Goal: Task Accomplishment & Management: Complete application form

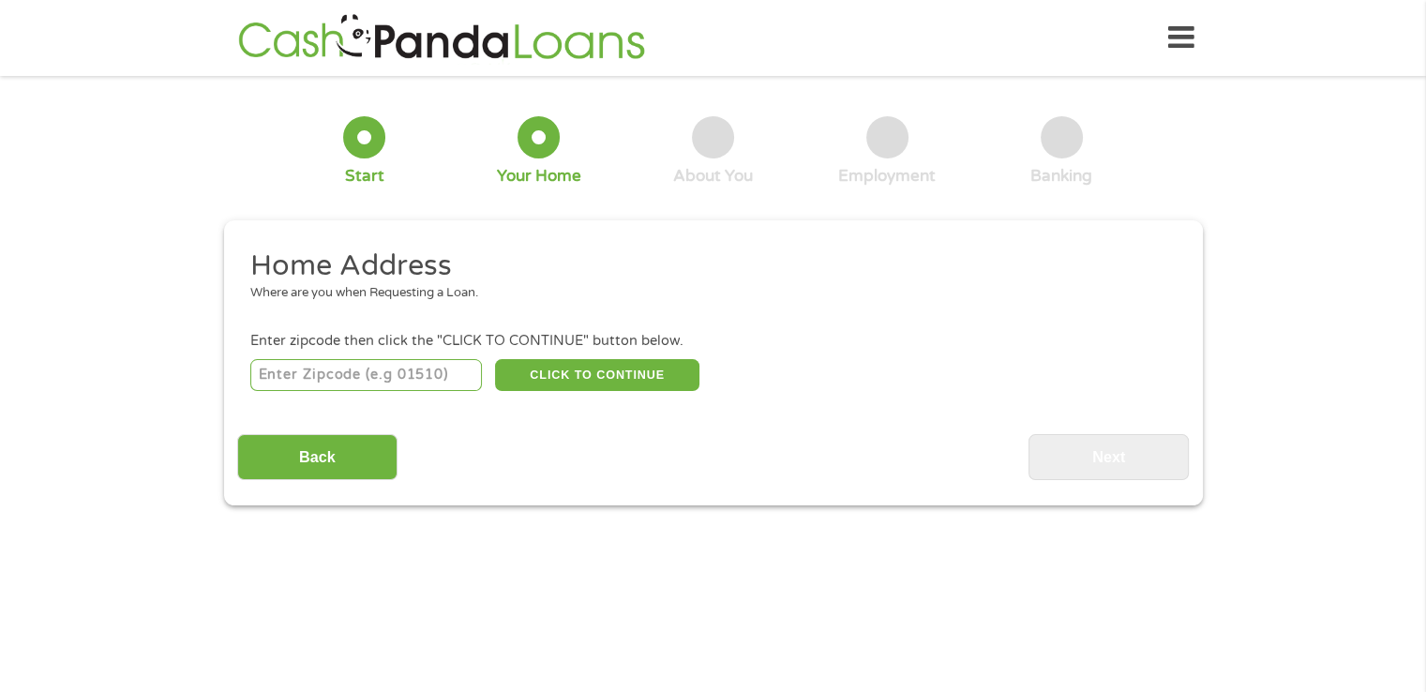
click at [326, 378] on input "number" at bounding box center [366, 375] width 232 height 32
type input "32966"
click at [574, 370] on button "CLICK TO CONTINUE" at bounding box center [597, 375] width 204 height 32
type input "32966"
type input "[GEOGRAPHIC_DATA]"
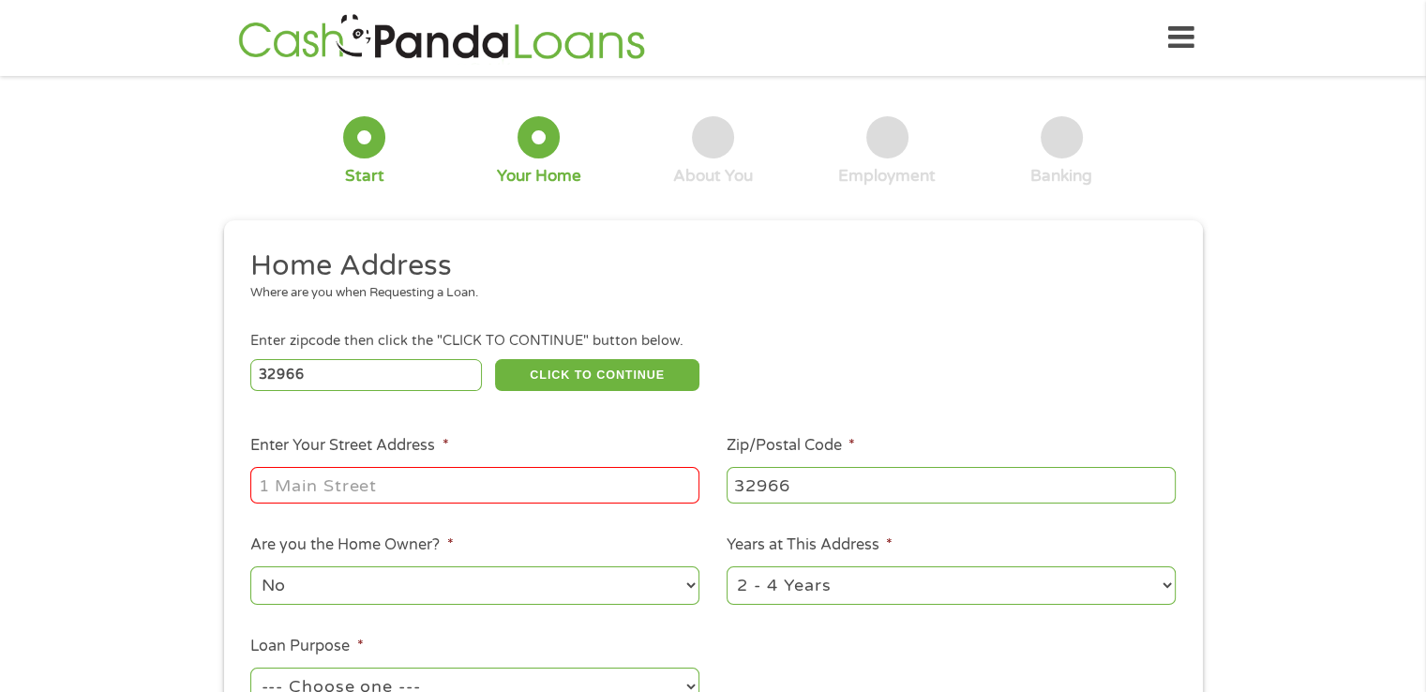
click at [322, 469] on input "Enter Your Street Address *" at bounding box center [474, 485] width 449 height 36
type input "[STREET_ADDRESS]"
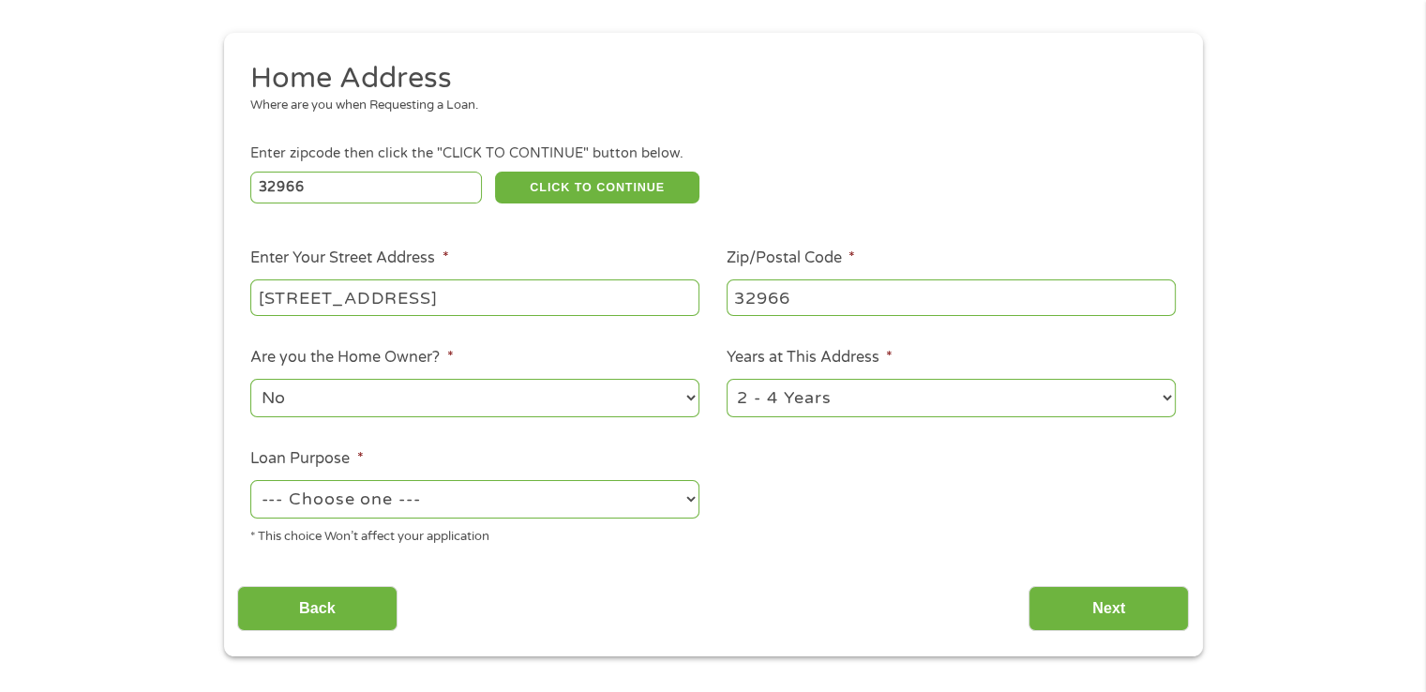
scroll to position [281, 0]
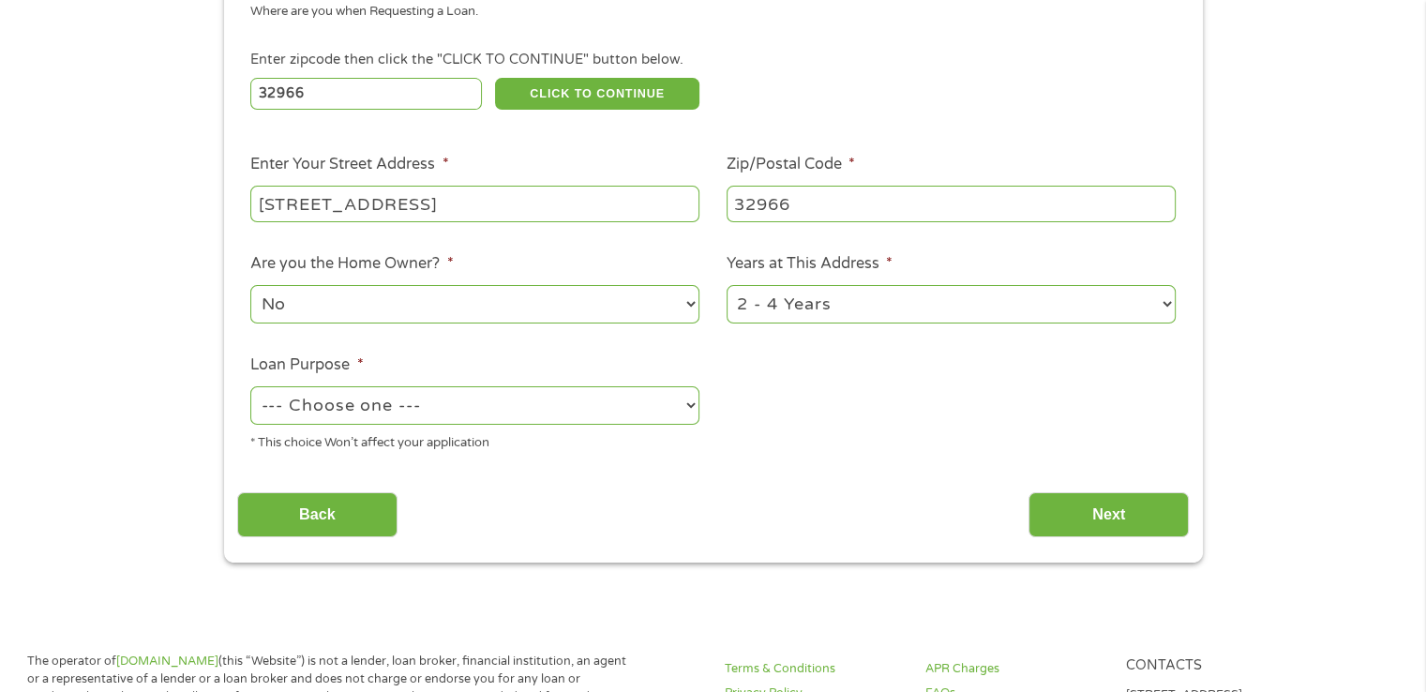
click at [824, 304] on select "1 Year or less 1 - 2 Years 2 - 4 Years Over 4 Years" at bounding box center [951, 304] width 449 height 38
select select "60months"
click at [727, 287] on select "1 Year or less 1 - 2 Years 2 - 4 Years Over 4 Years" at bounding box center [951, 304] width 449 height 38
click at [661, 411] on select "--- Choose one --- Pay Bills Debt Consolidation Home Improvement Major Purchase…" at bounding box center [474, 405] width 449 height 38
select select "other"
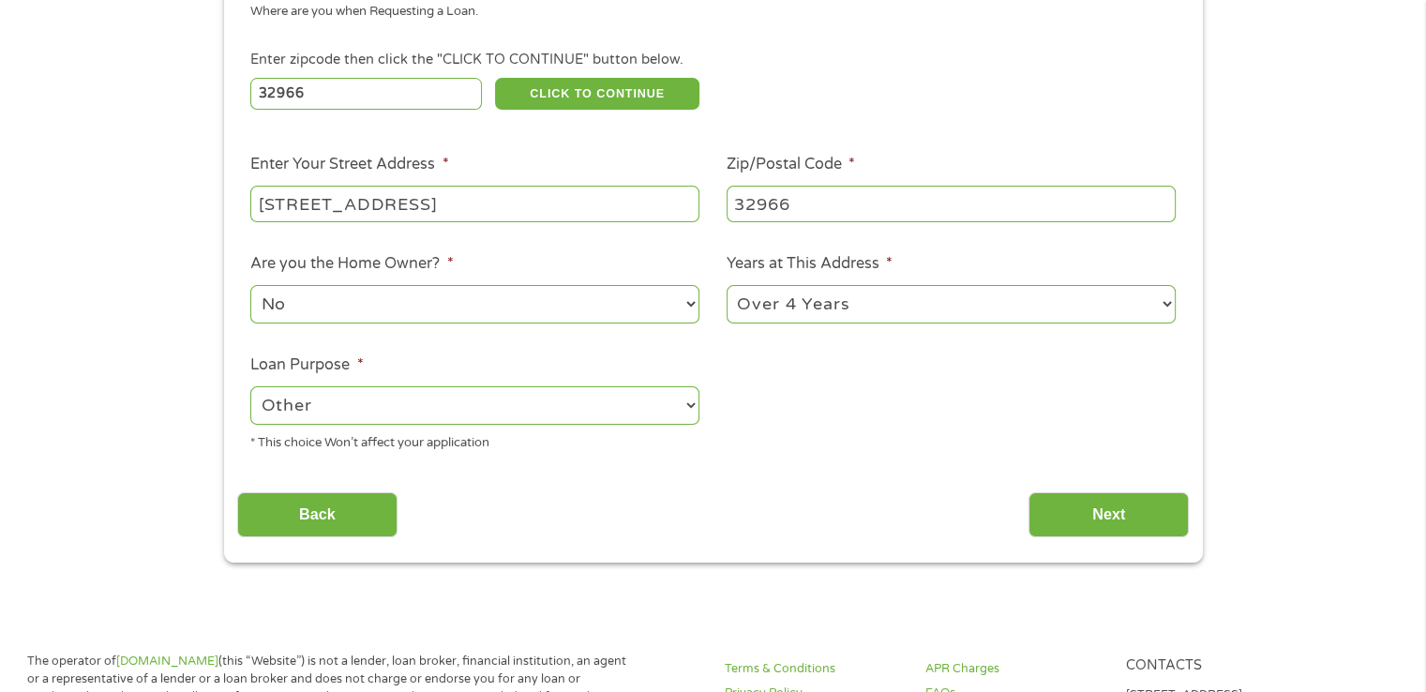
click at [250, 388] on select "--- Choose one --- Pay Bills Debt Consolidation Home Improvement Major Purchase…" at bounding box center [474, 405] width 449 height 38
click at [1099, 513] on input "Next" at bounding box center [1109, 515] width 160 height 46
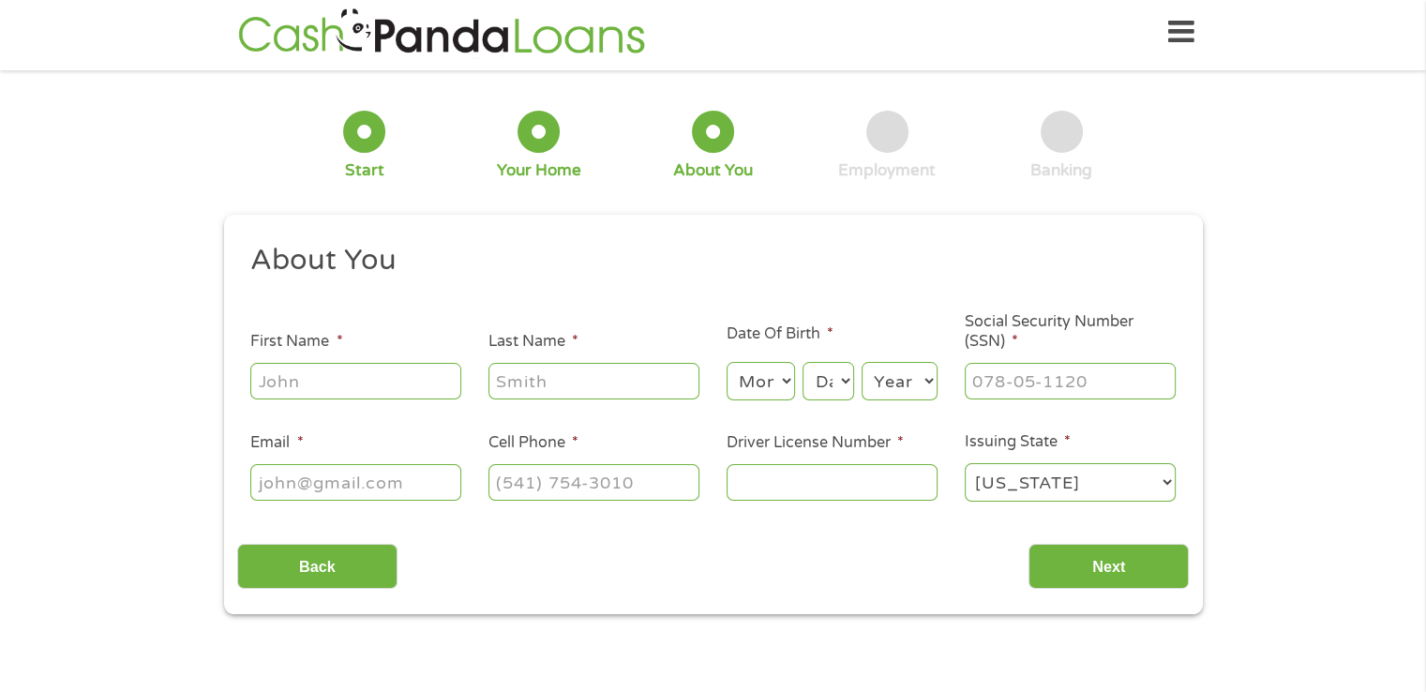
scroll to position [0, 0]
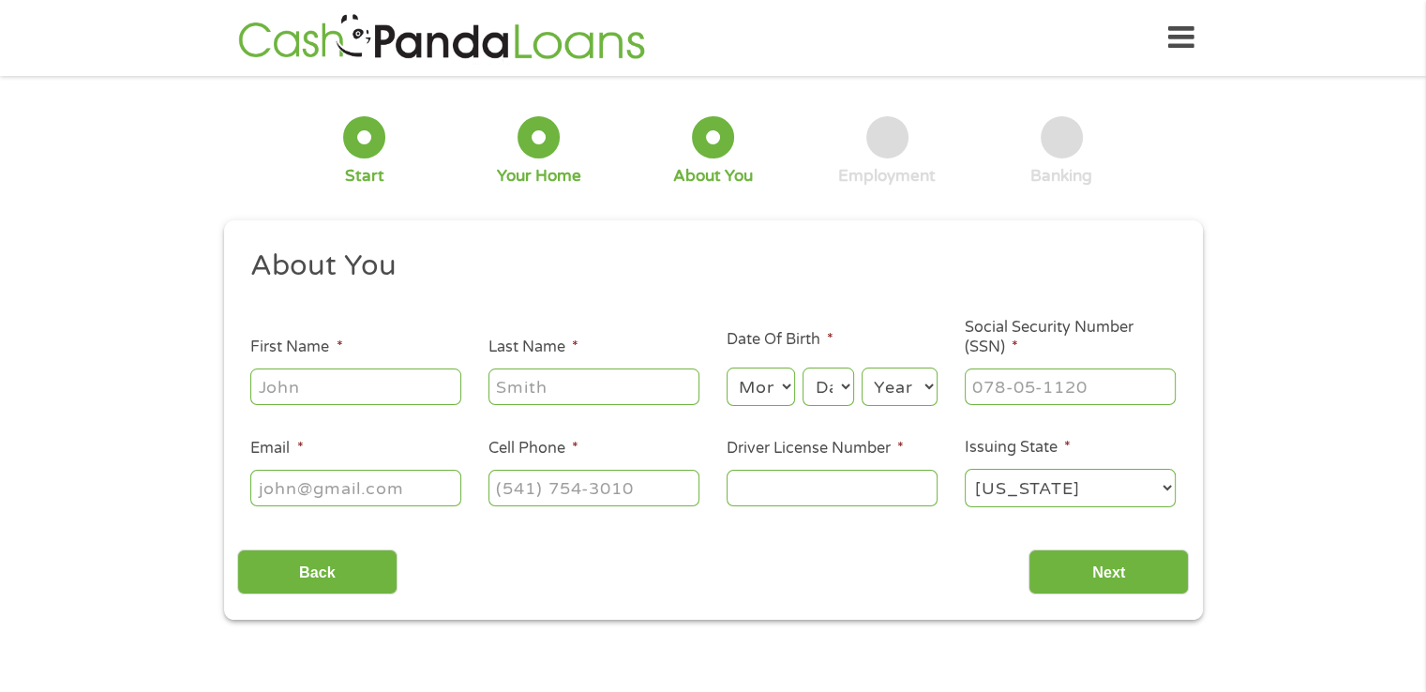
click at [349, 389] on input "First Name *" at bounding box center [355, 386] width 211 height 36
type input "[PERSON_NAME]"
type input "[EMAIL_ADDRESS][DOMAIN_NAME]"
type input "[PHONE_NUMBER]"
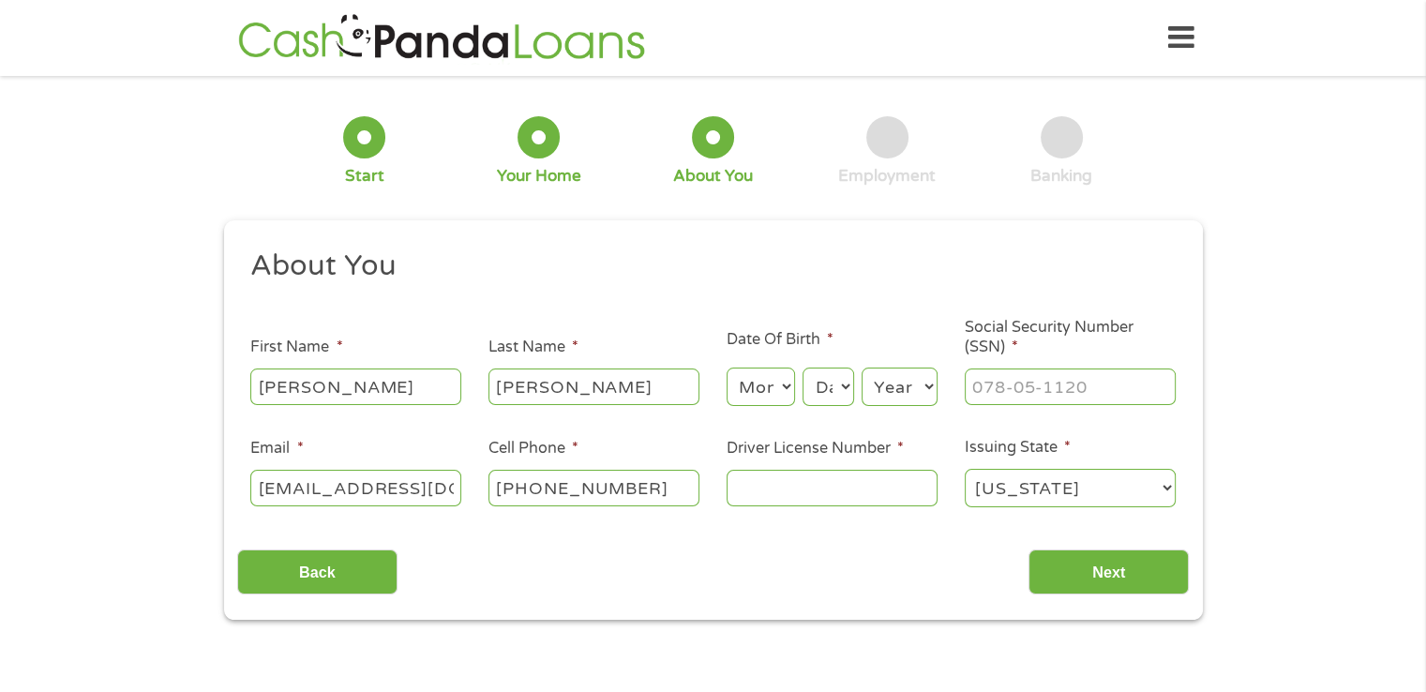
click at [765, 383] on select "Month 1 2 3 4 5 6 7 8 9 10 11 12" at bounding box center [761, 387] width 68 height 38
select select "4"
click at [727, 368] on select "Month 1 2 3 4 5 6 7 8 9 10 11 12" at bounding box center [761, 387] width 68 height 38
drag, startPoint x: 840, startPoint y: 393, endPoint x: 844, endPoint y: 373, distance: 20.0
click at [840, 393] on select "Day 1 2 3 4 5 6 7 8 9 10 11 12 13 14 15 16 17 18 19 20 21 22 23 24 25 26 27 28 …" at bounding box center [828, 387] width 51 height 38
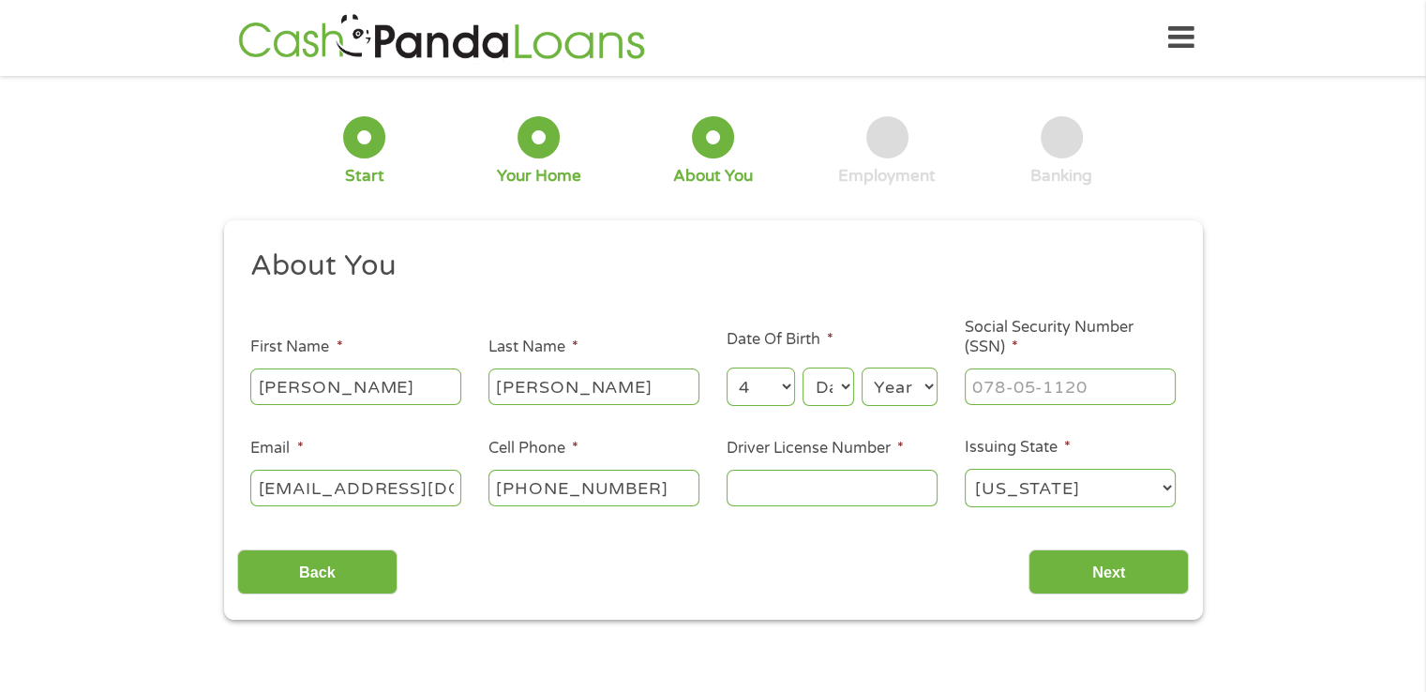
select select "5"
click at [803, 368] on select "Day 1 2 3 4 5 6 7 8 9 10 11 12 13 14 15 16 17 18 19 20 21 22 23 24 25 26 27 28 …" at bounding box center [828, 387] width 51 height 38
click at [894, 383] on select "Year [DATE] 2006 2005 2004 2003 2002 2001 2000 1999 1998 1997 1996 1995 1994 19…" at bounding box center [900, 387] width 76 height 38
select select "1981"
click at [862, 368] on select "Year [DATE] 2006 2005 2004 2003 2002 2001 2000 1999 1998 1997 1996 1995 1994 19…" at bounding box center [900, 387] width 76 height 38
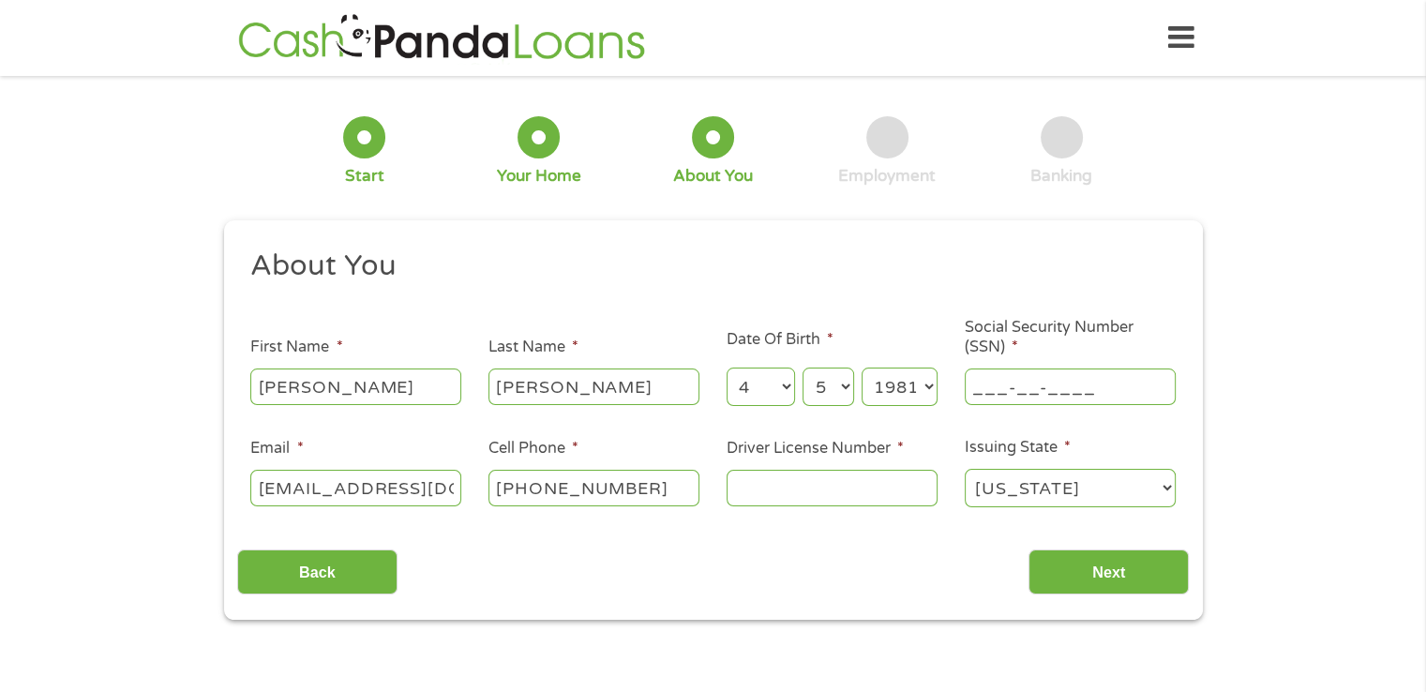
click at [1059, 392] on input "___-__-____" at bounding box center [1070, 386] width 211 height 36
drag, startPoint x: 1095, startPoint y: 398, endPoint x: 926, endPoint y: 415, distance: 169.6
click at [926, 415] on ul "About You This field is hidden when viewing the form Title * --- Choose one ---…" at bounding box center [713, 386] width 952 height 277
type input "142-80-3205"
click at [821, 487] on input "Driver License Number *" at bounding box center [832, 488] width 211 height 36
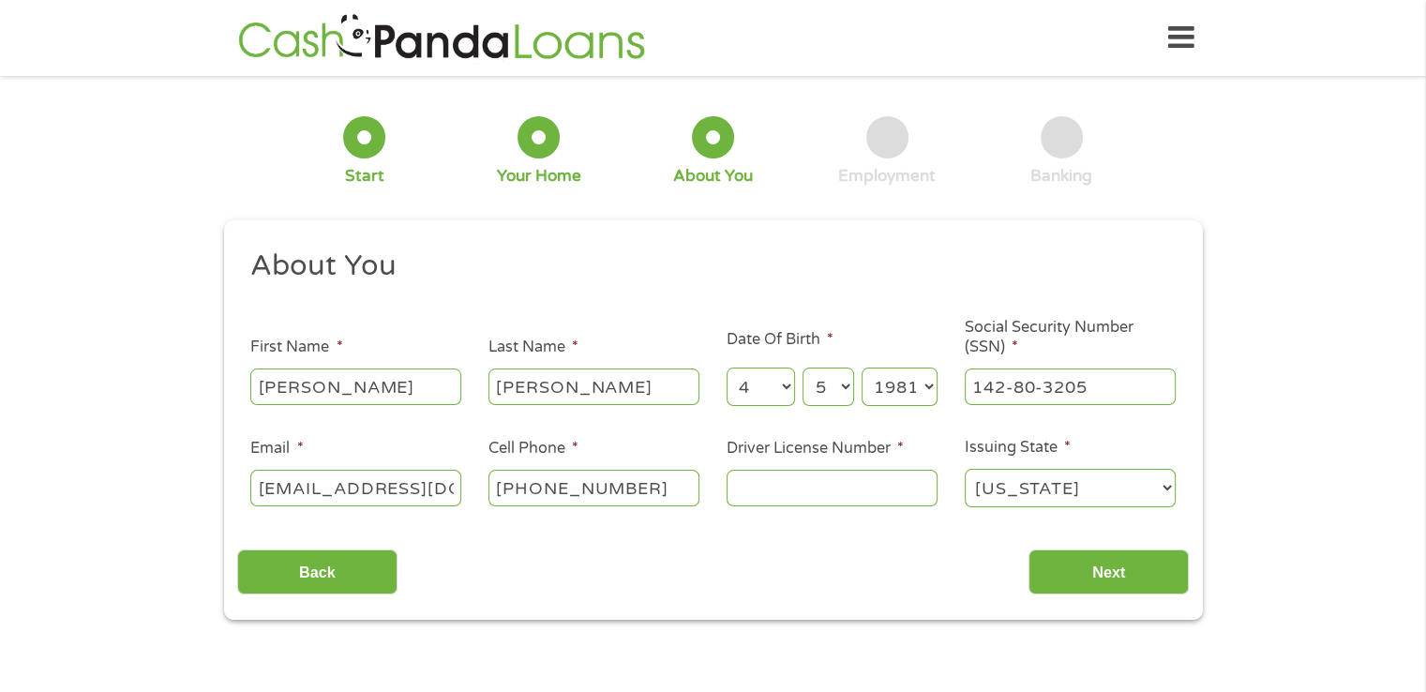
type input "e"
type input "w208889255000"
click at [1100, 564] on input "Next" at bounding box center [1109, 572] width 160 height 46
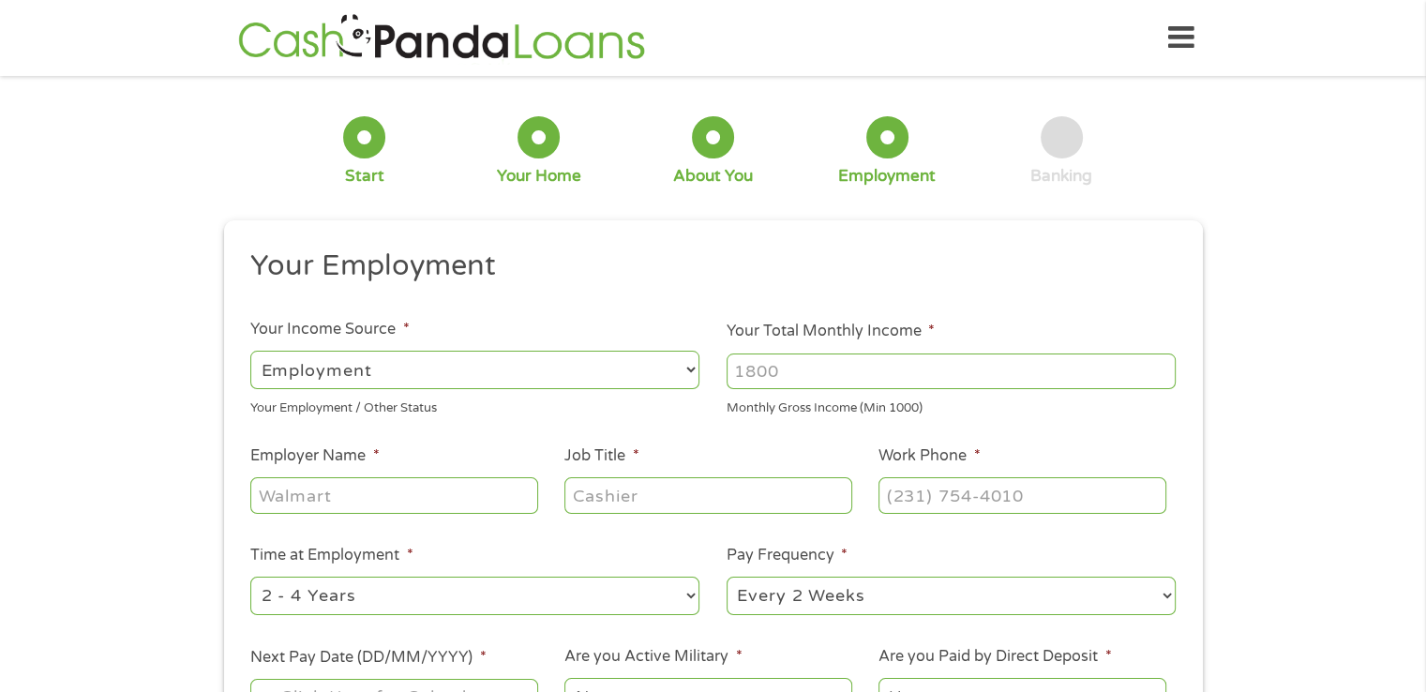
click at [867, 365] on input "Your Total Monthly Income *" at bounding box center [951, 371] width 449 height 36
type input "3520"
click at [386, 507] on input "Employer Name *" at bounding box center [393, 495] width 287 height 36
click at [396, 488] on input "Employer Name *" at bounding box center [393, 495] width 287 height 36
type input "helmet house construction"
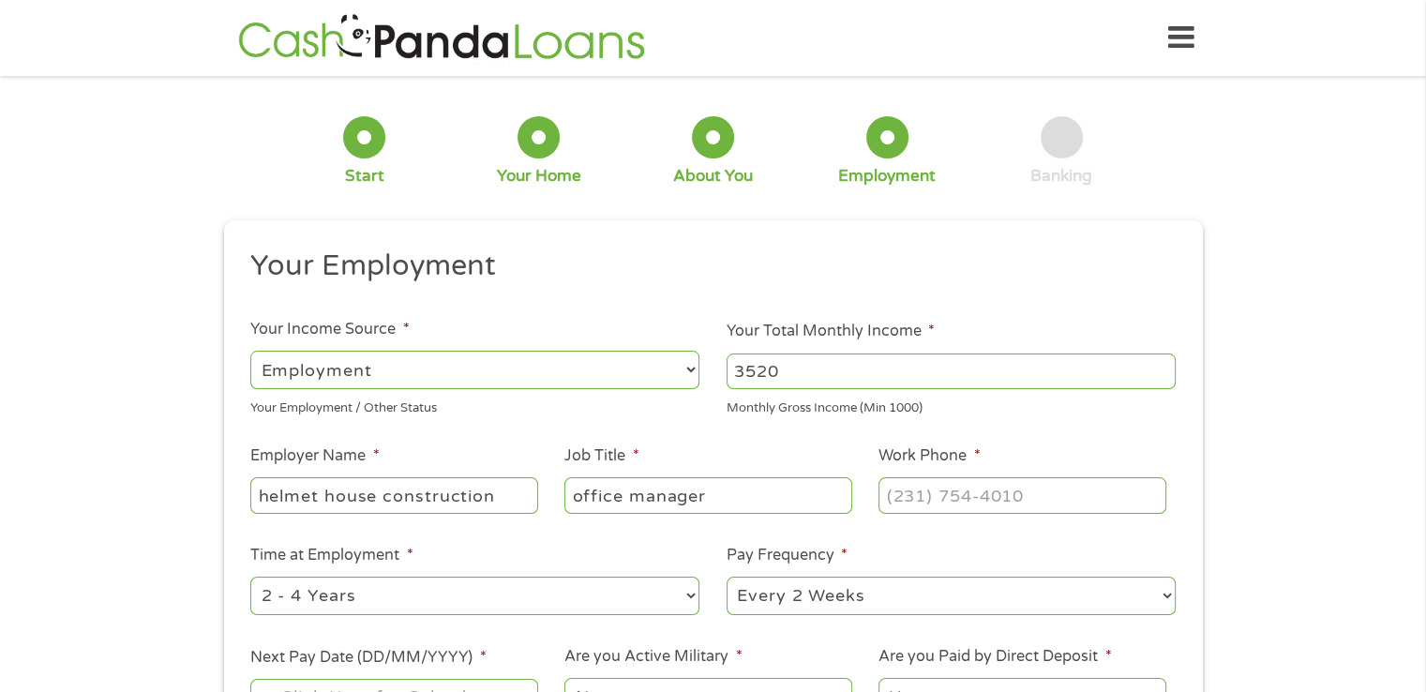
type input "office manager"
type input "[PHONE_NUMBER]"
click at [755, 585] on select "--- Choose one --- Every 2 Weeks Every Week Monthly Semi-Monthly" at bounding box center [951, 596] width 449 height 38
click at [727, 578] on select "--- Choose one --- Every 2 Weeks Every Week Monthly Semi-Monthly" at bounding box center [951, 596] width 449 height 38
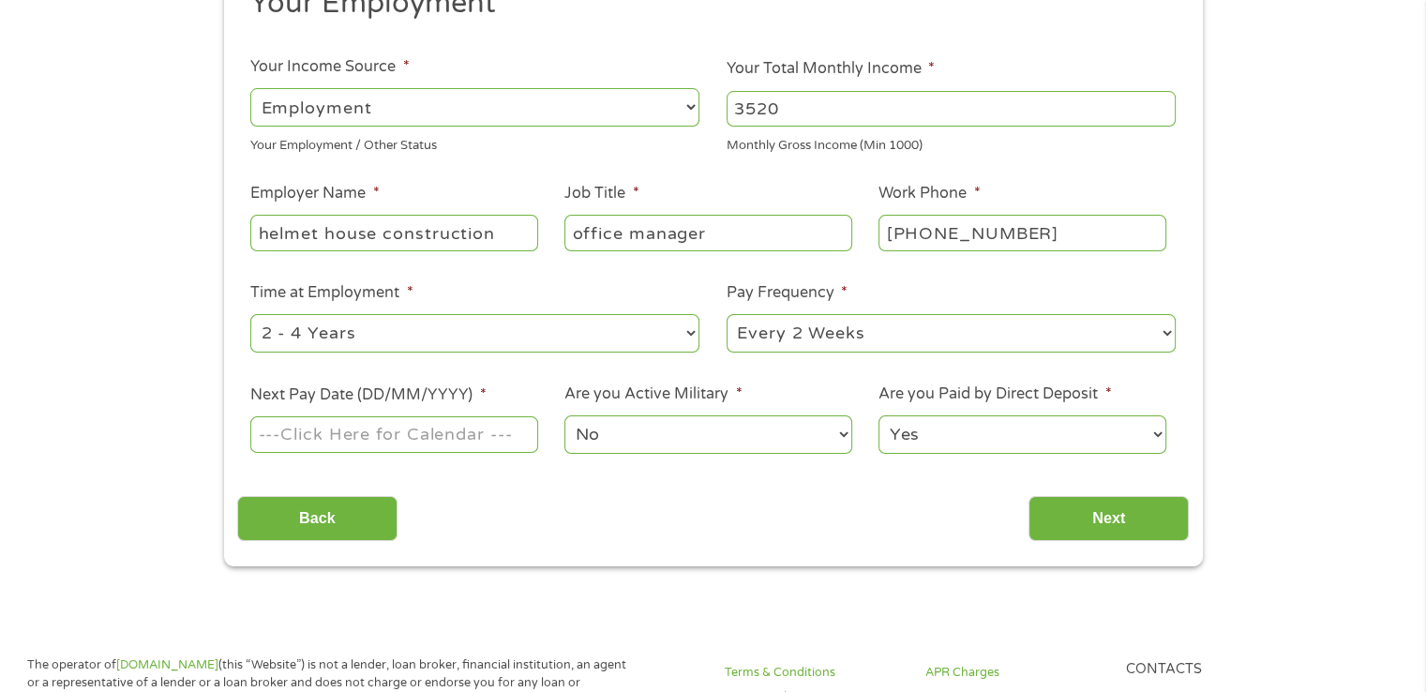
scroll to position [281, 0]
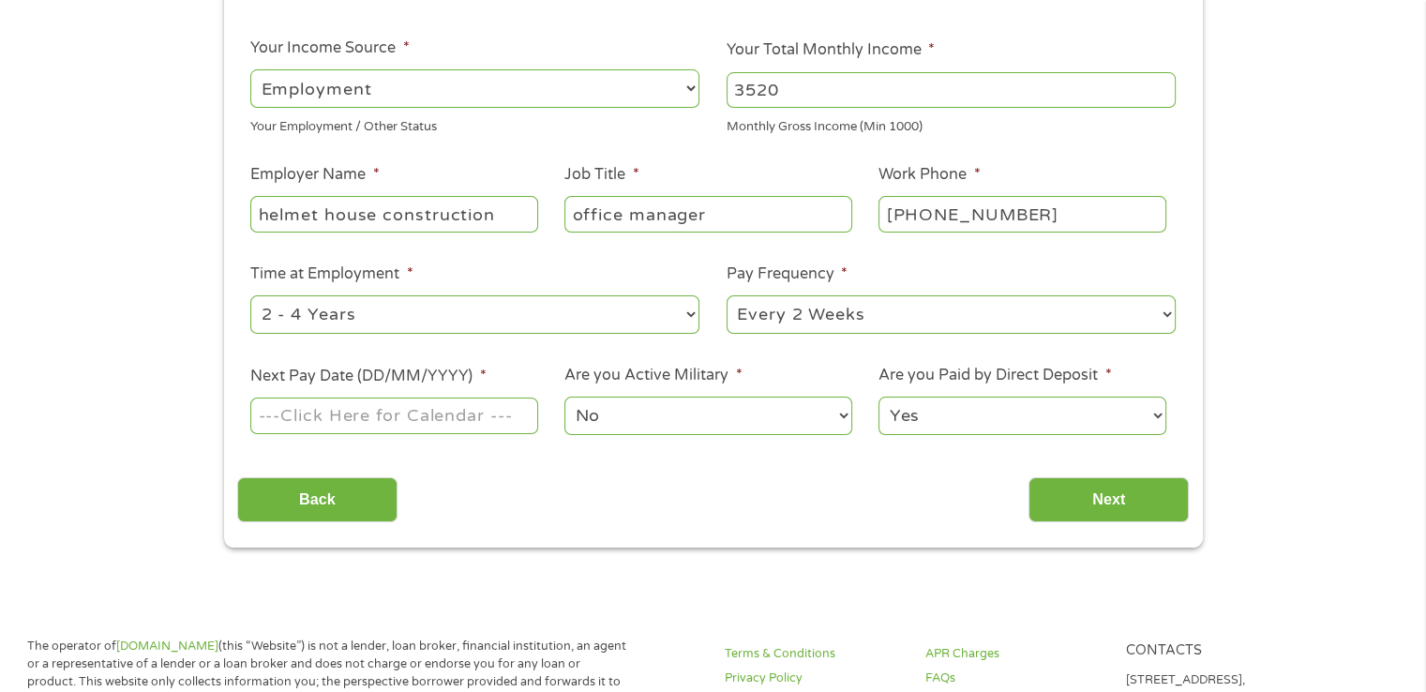
click at [424, 409] on input "Next Pay Date (DD/MM/YYYY) *" at bounding box center [393, 416] width 287 height 36
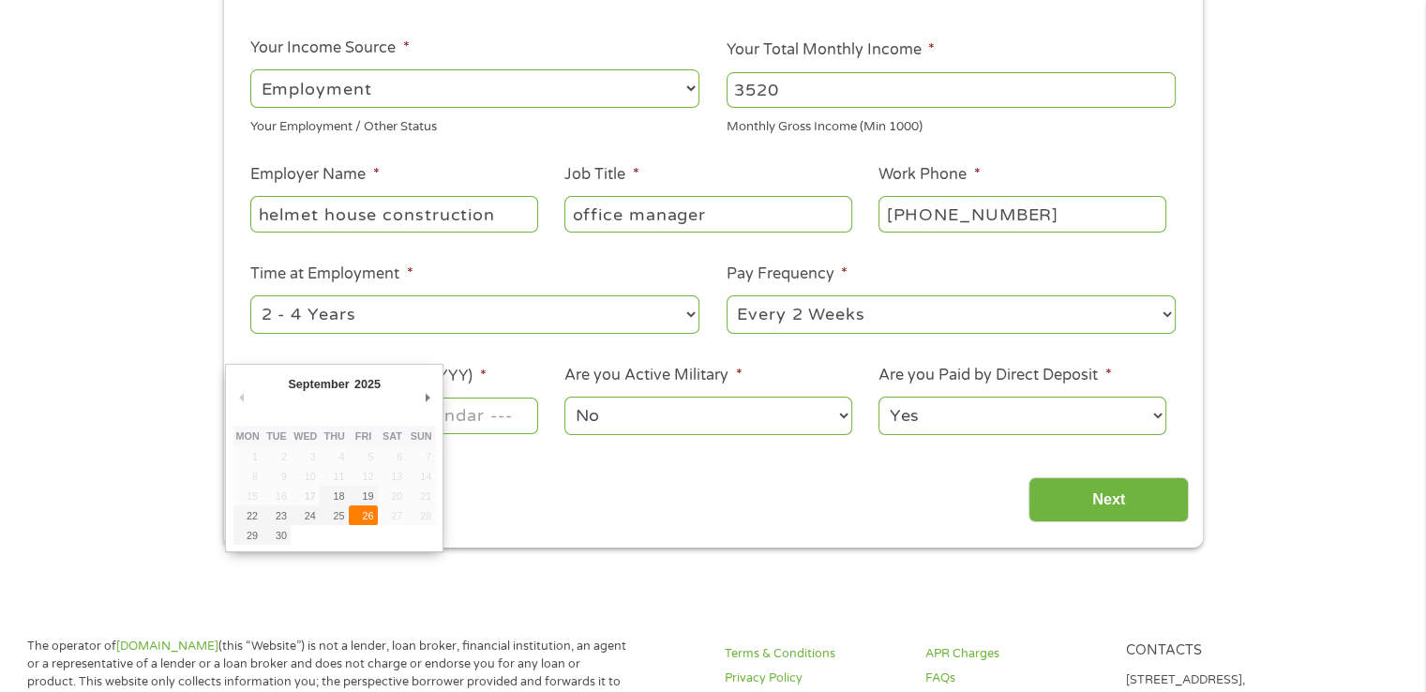
type input "[DATE]"
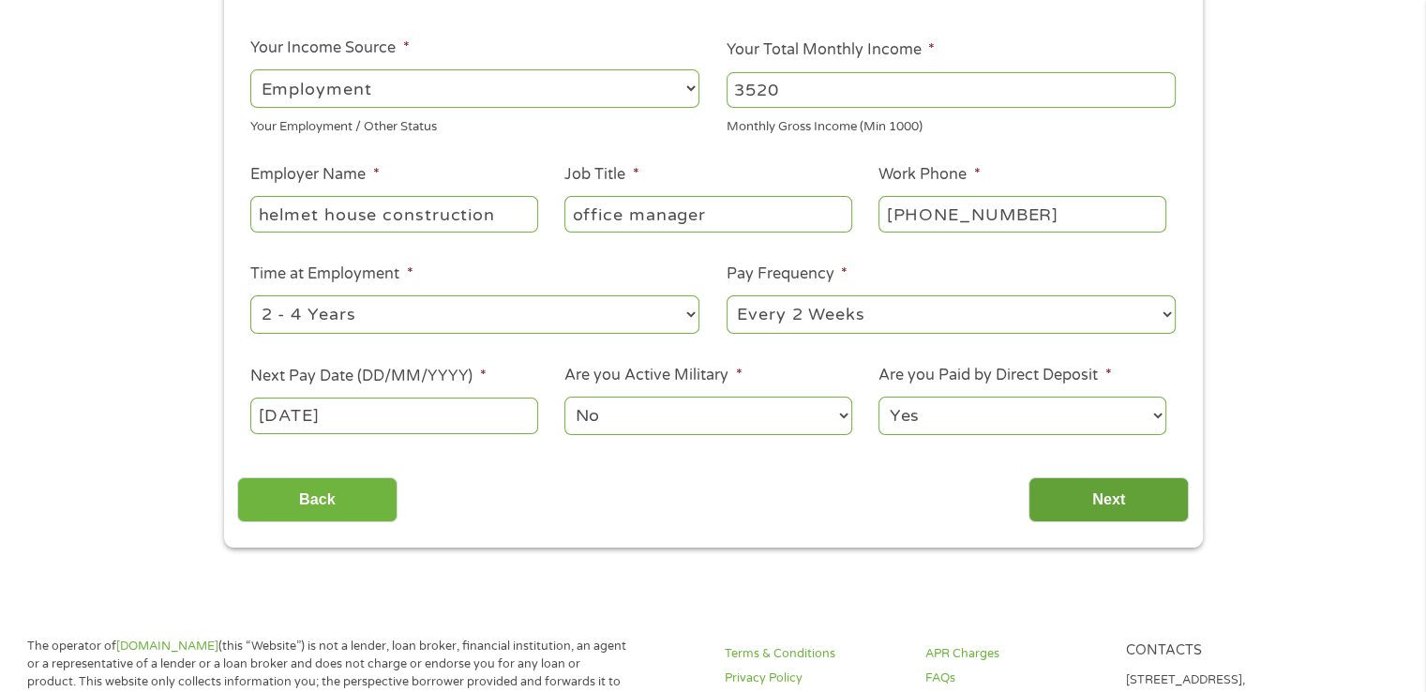
click at [1104, 500] on input "Next" at bounding box center [1109, 500] width 160 height 46
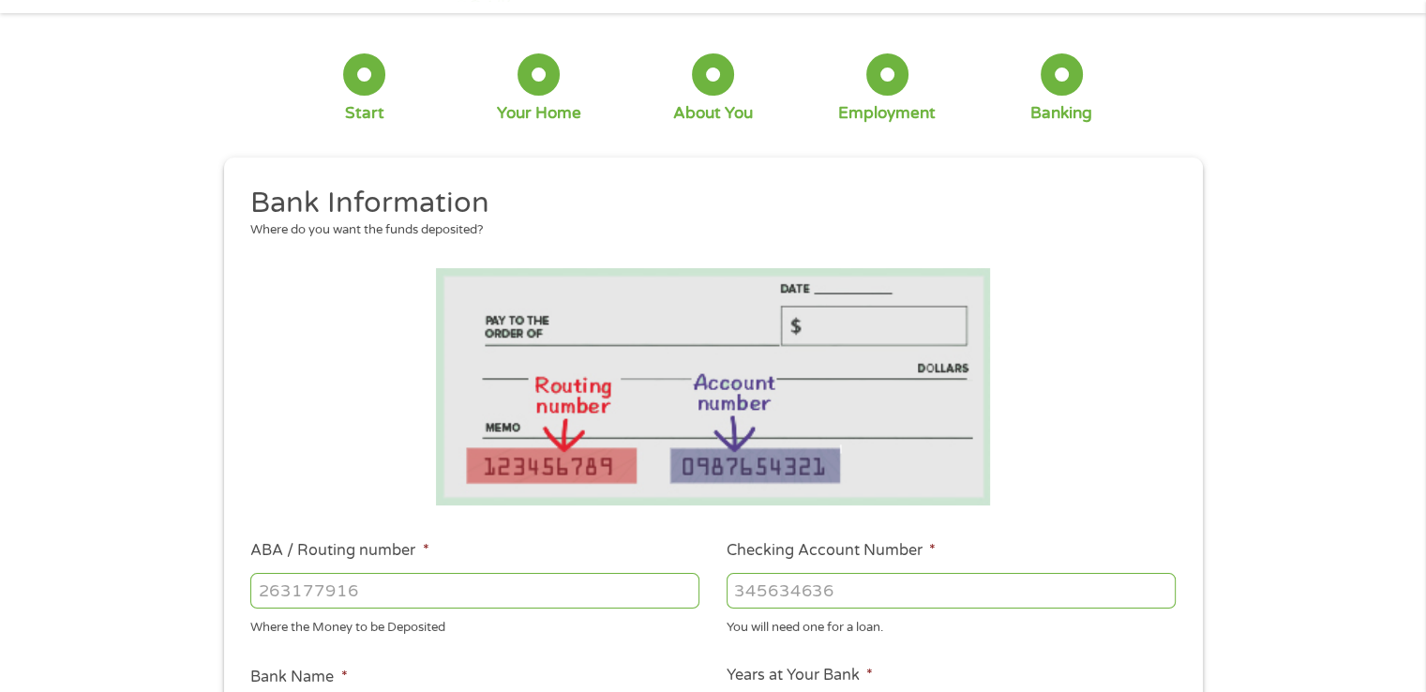
scroll to position [94, 0]
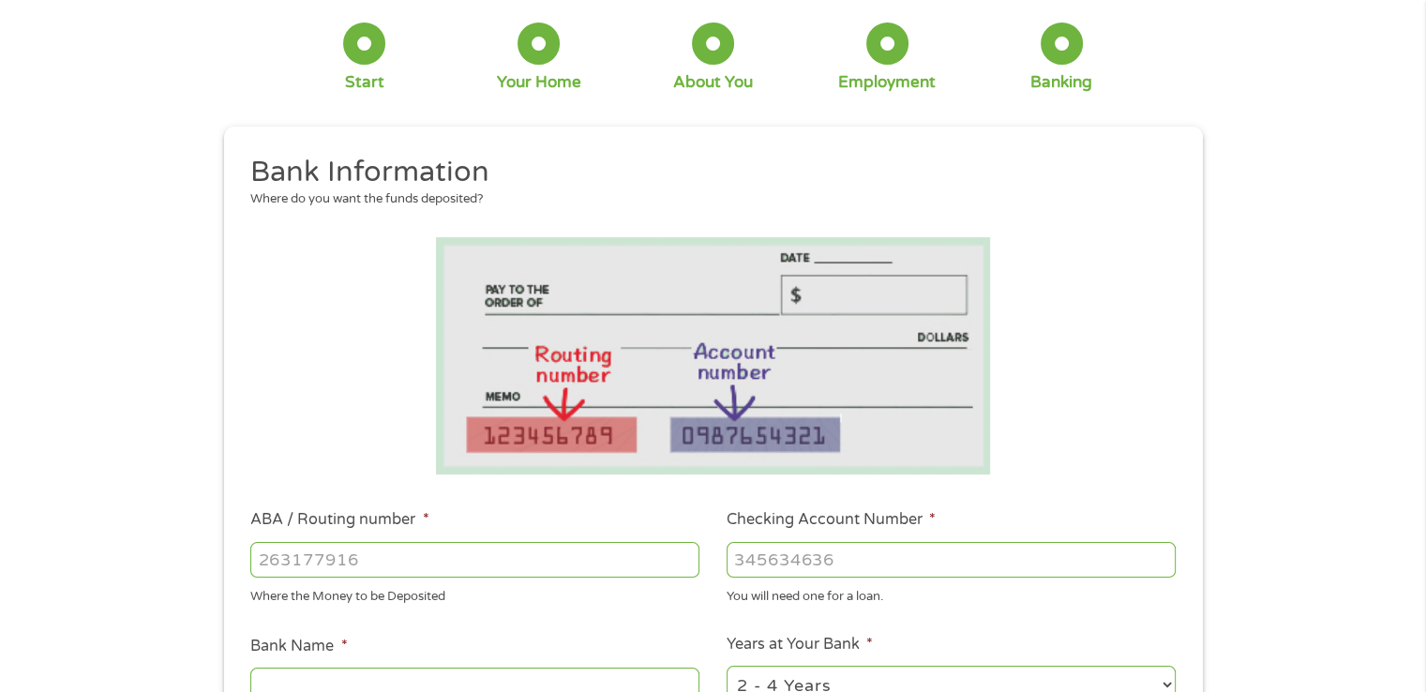
click at [338, 552] on input "ABA / Routing number *" at bounding box center [474, 560] width 449 height 36
type input "031100649"
type input "DISCOVER BANK"
type input "031100649"
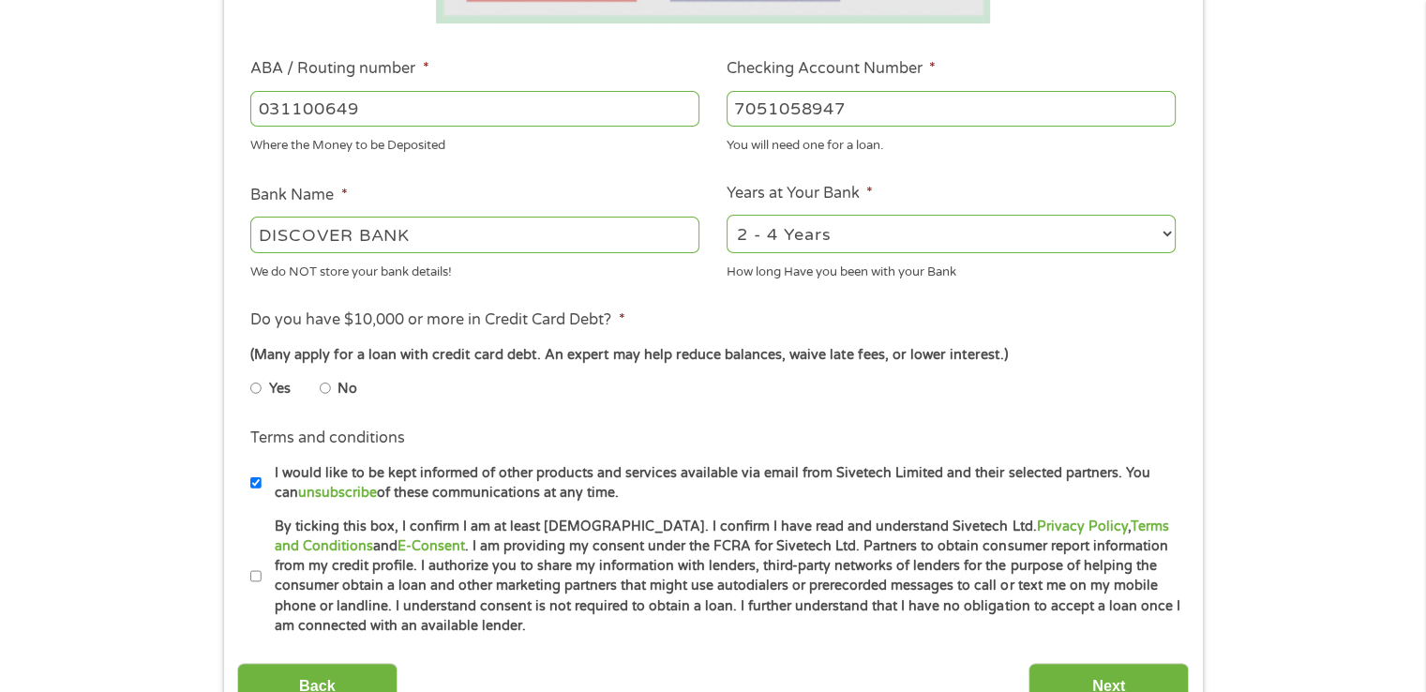
scroll to position [563, 0]
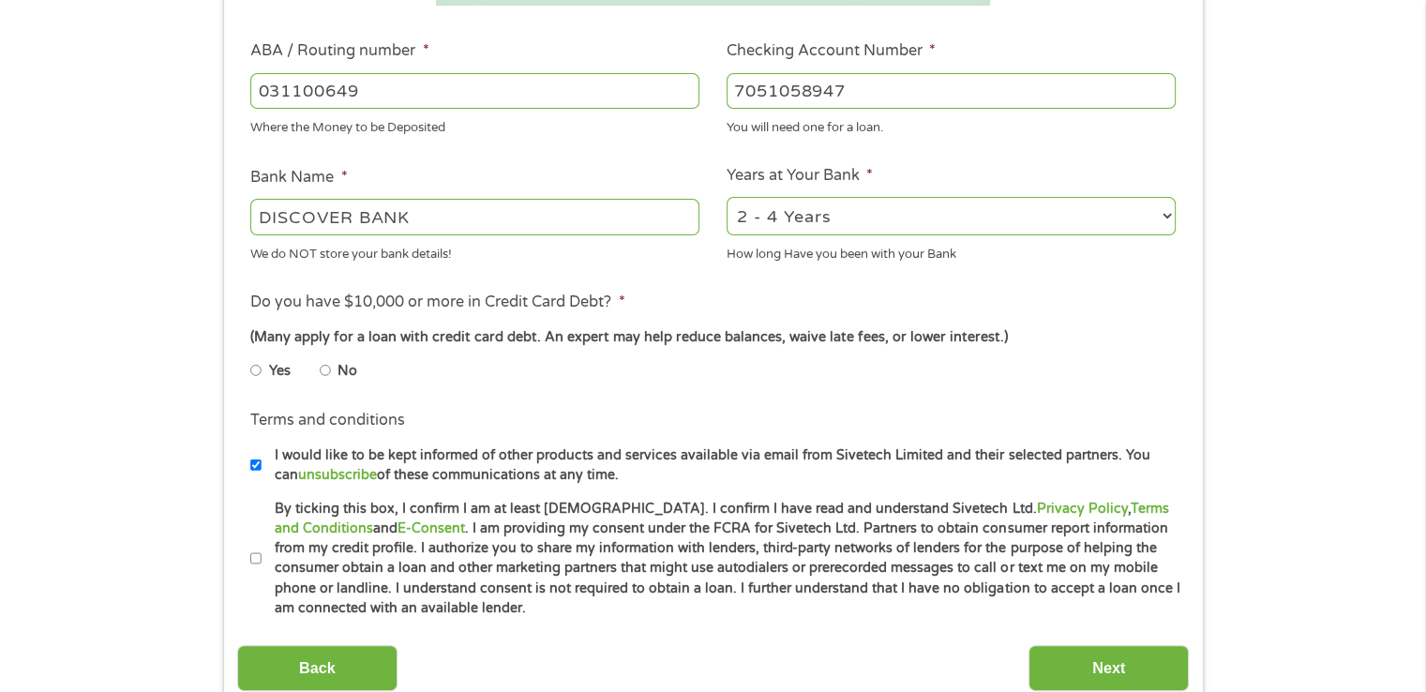
type input "7051058947"
click at [328, 371] on input "No" at bounding box center [325, 370] width 11 height 30
radio input "true"
click at [254, 552] on input "By ticking this box, I confirm I am at least [DEMOGRAPHIC_DATA]. I confirm I ha…" at bounding box center [255, 559] width 11 height 30
checkbox input "true"
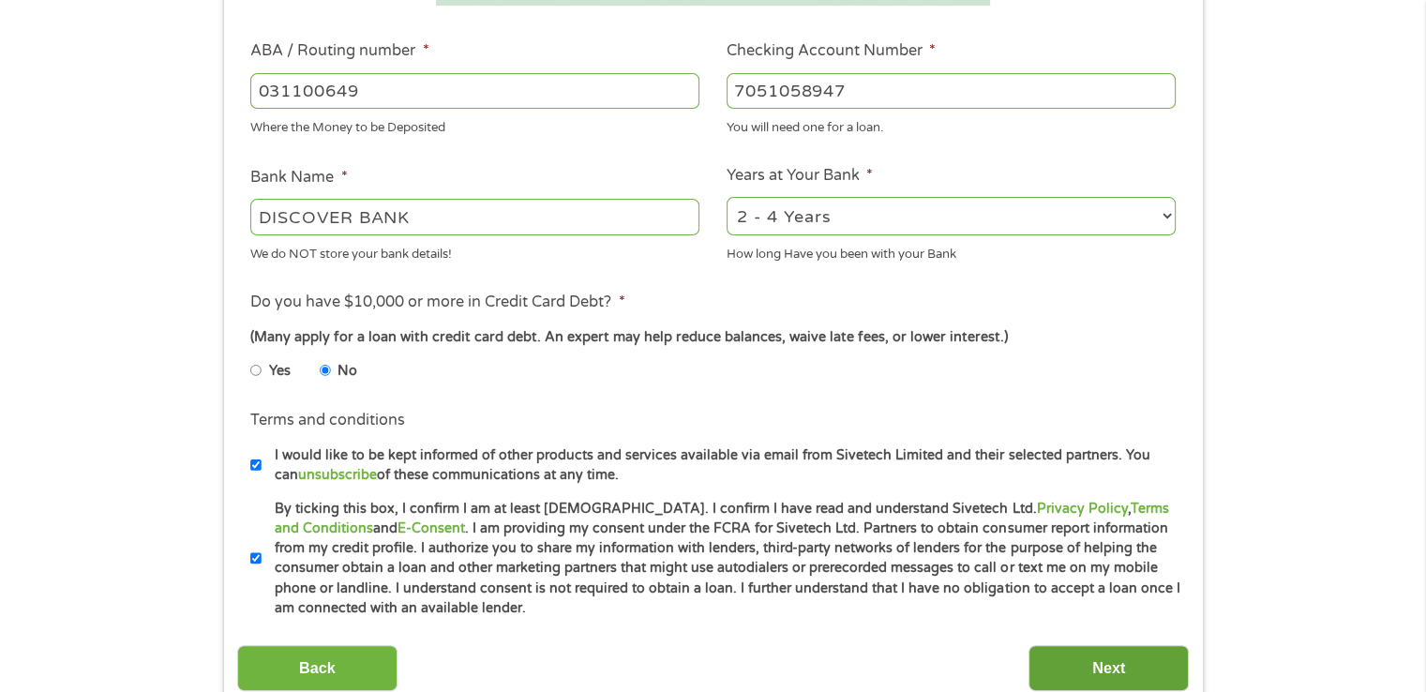
click at [1089, 681] on input "Next" at bounding box center [1109, 668] width 160 height 46
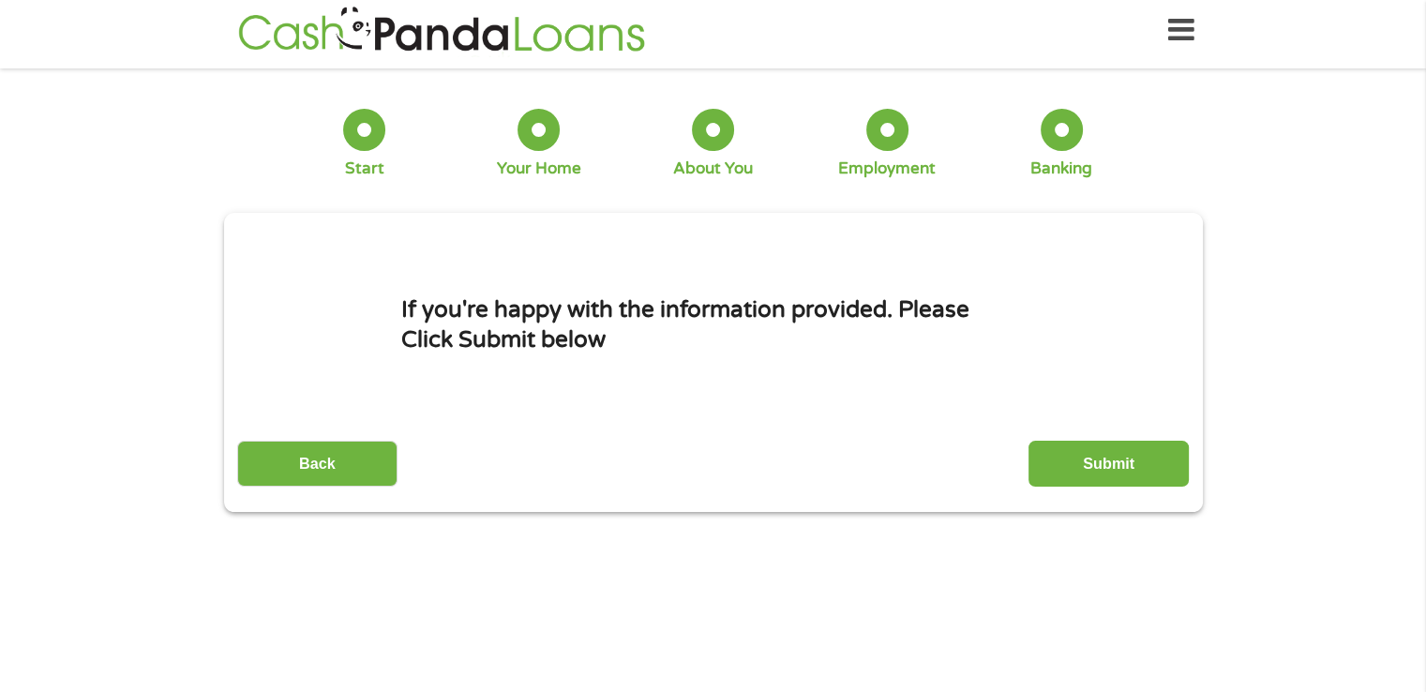
scroll to position [0, 0]
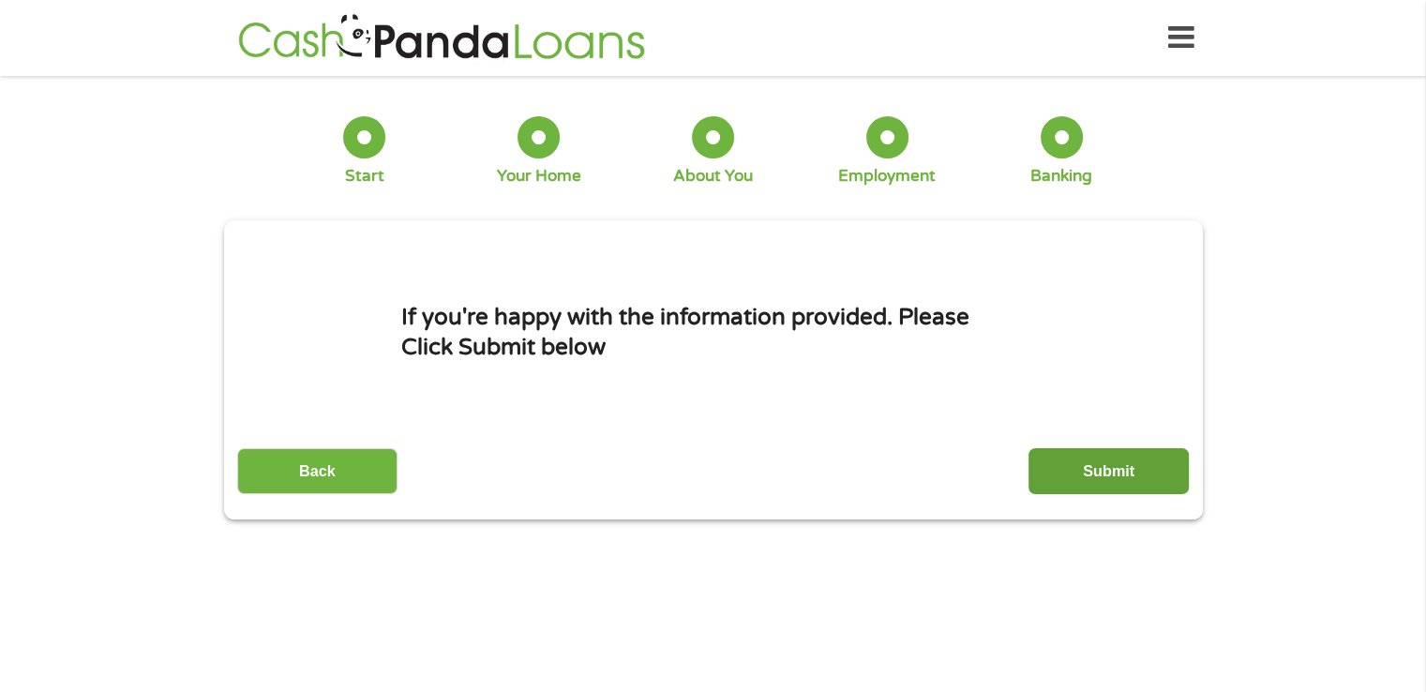
click at [1108, 481] on input "Submit" at bounding box center [1109, 471] width 160 height 46
